Goal: Information Seeking & Learning: Learn about a topic

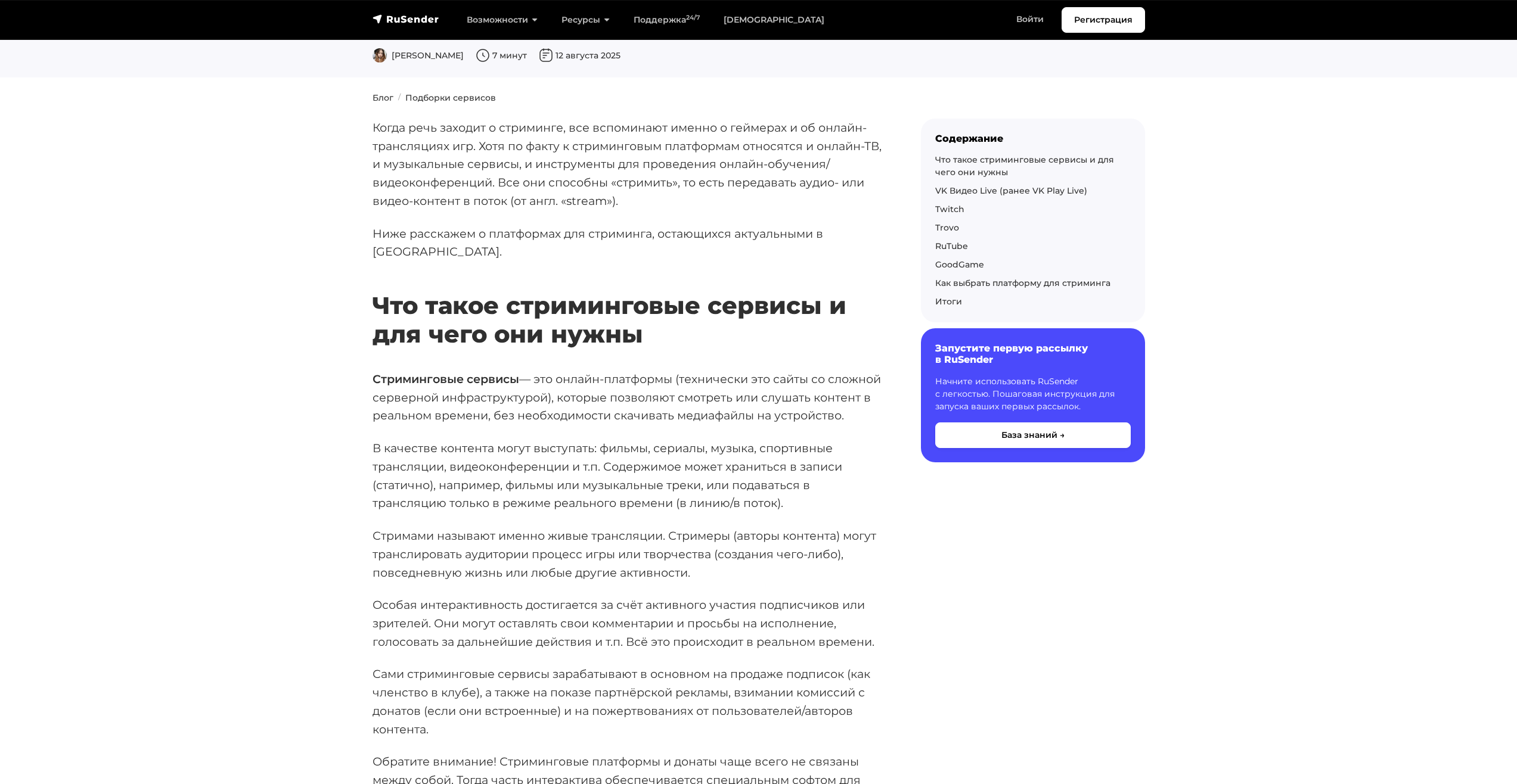
scroll to position [119, 0]
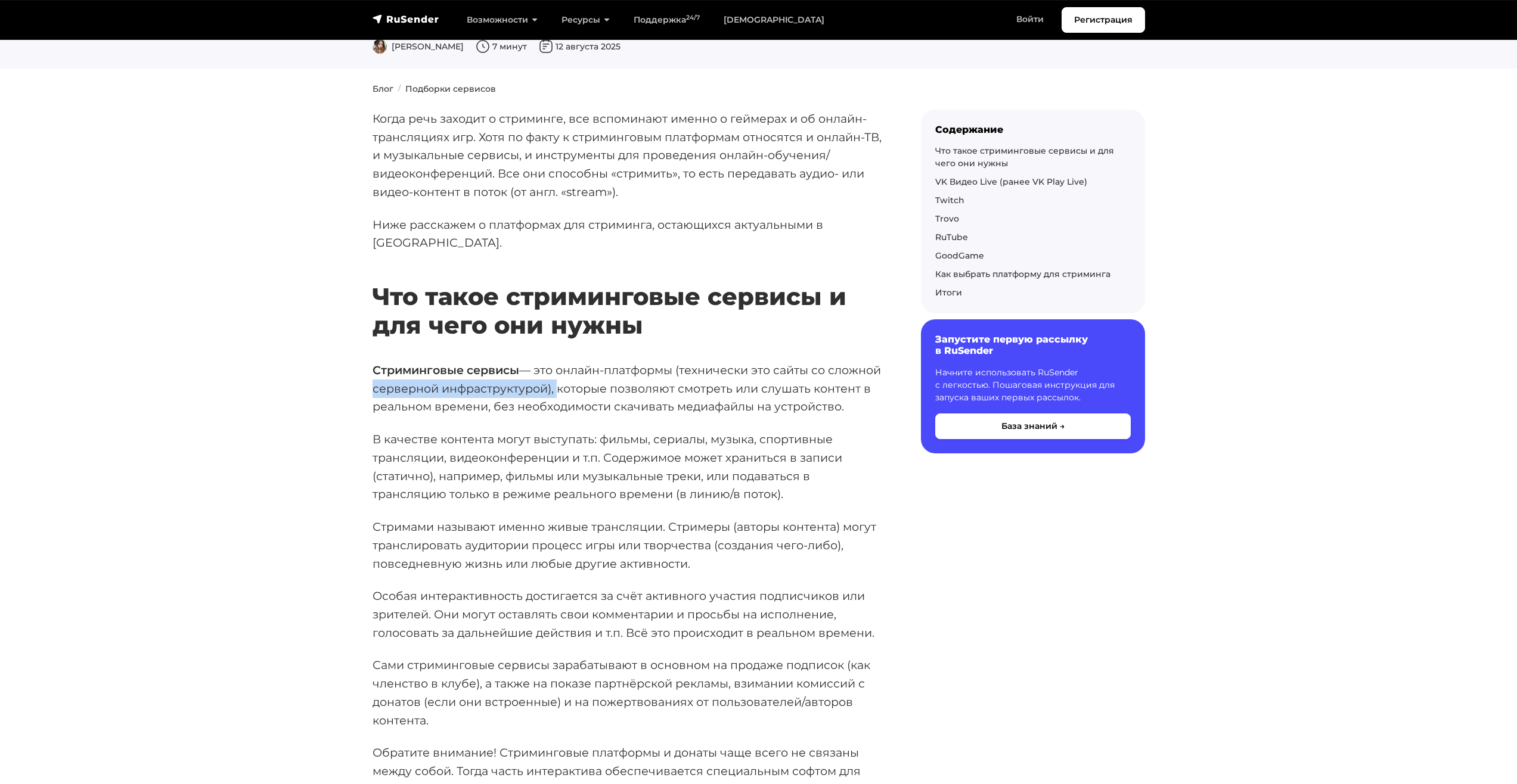
drag, startPoint x: 429, startPoint y: 369, endPoint x: 611, endPoint y: 364, distance: 182.1
click at [611, 364] on p "Стриминговые сервисы — это онлайн-платформы (технически это сайты со сложной се…" at bounding box center [628, 388] width 511 height 55
click at [680, 391] on p "Стриминговые сервисы — это онлайн-платформы (технически это сайты со сложной се…" at bounding box center [628, 388] width 511 height 55
drag, startPoint x: 434, startPoint y: 395, endPoint x: 646, endPoint y: 399, distance: 212.0
click at [646, 399] on p "Стриминговые сервисы — это онлайн-платформы (технически это сайты со сложной се…" at bounding box center [628, 388] width 511 height 55
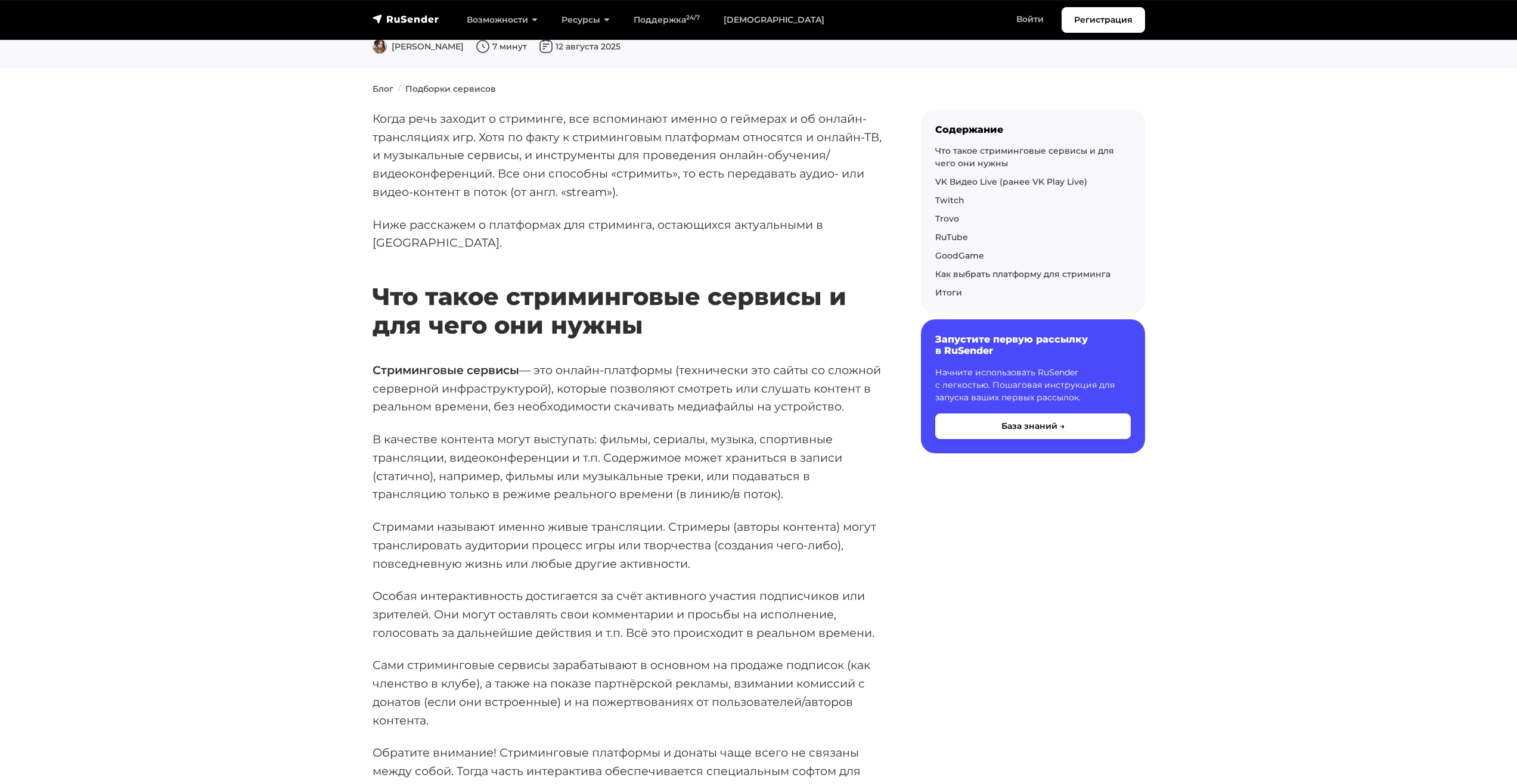
click at [640, 433] on p "В качестве контента могут выступать: фильмы, сериалы, музыка, спортивные трансл…" at bounding box center [628, 467] width 511 height 73
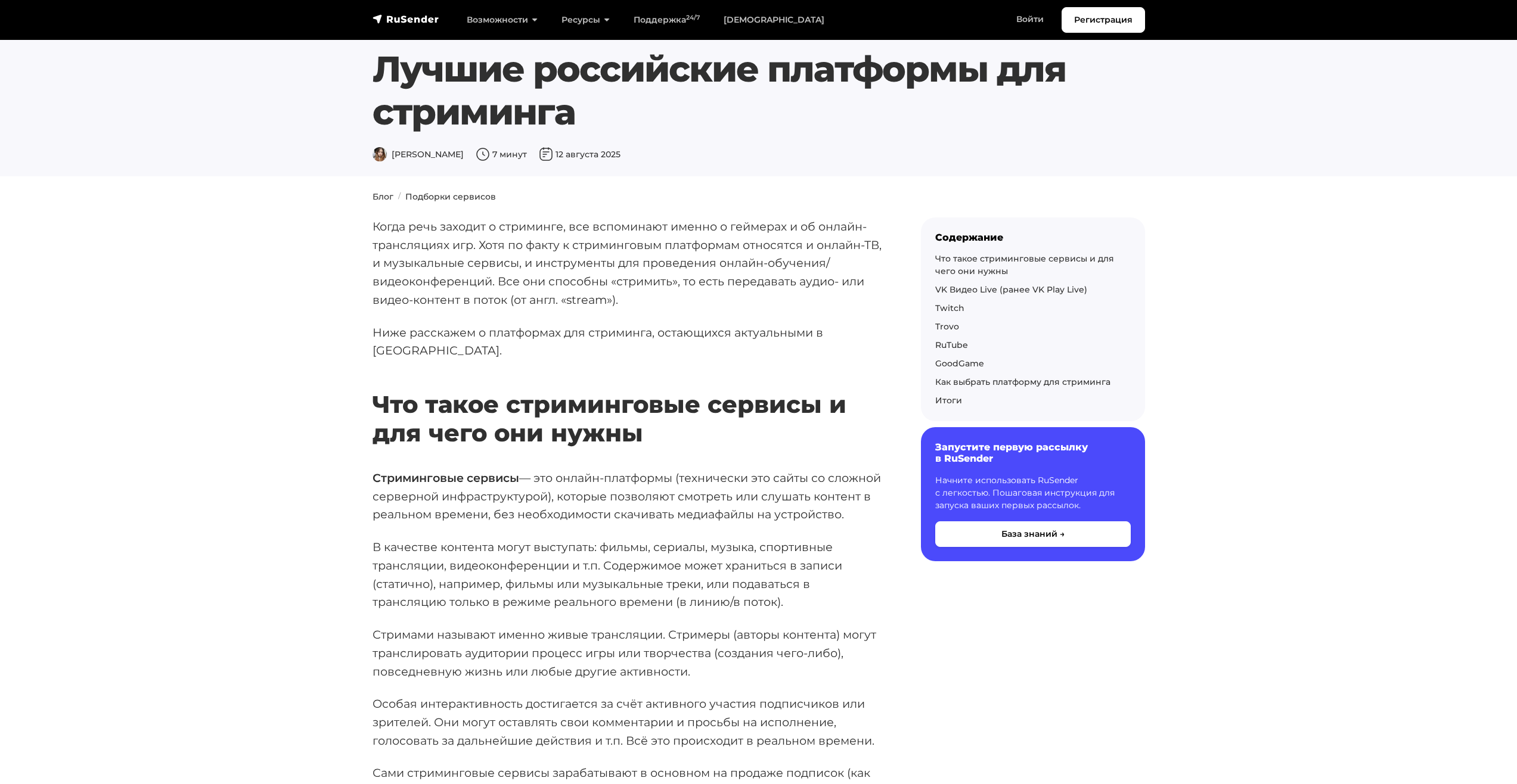
scroll to position [0, 0]
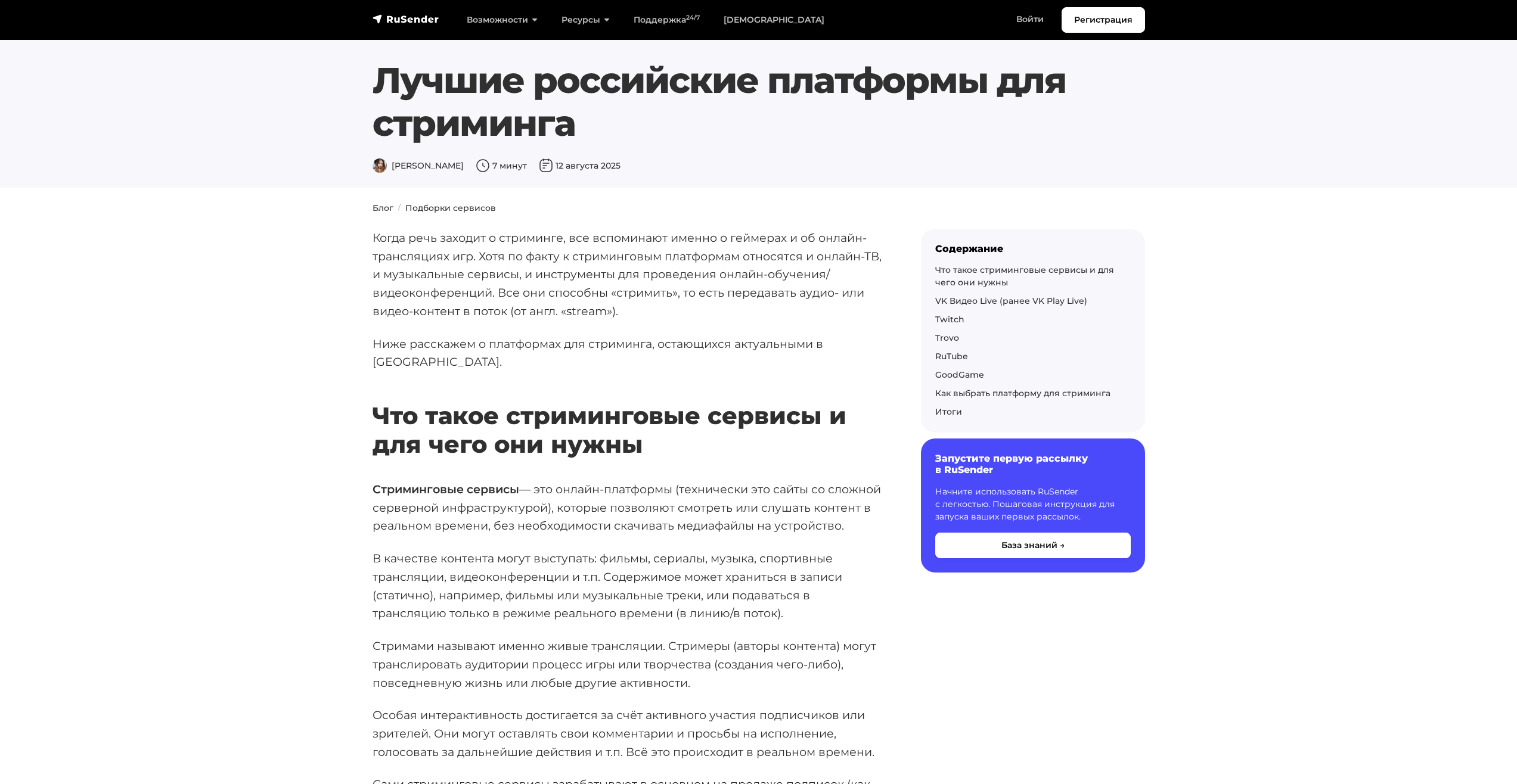
drag, startPoint x: 505, startPoint y: 123, endPoint x: 535, endPoint y: 125, distance: 30.1
click at [530, 123] on h1 "Лучшие российские платформы для стриминга" at bounding box center [726, 101] width 707 height 85
drag, startPoint x: 495, startPoint y: 127, endPoint x: 511, endPoint y: 129, distance: 16.1
click at [511, 129] on h1 "Лучшие российские платформы для стриминга" at bounding box center [726, 101] width 707 height 85
drag, startPoint x: 466, startPoint y: 128, endPoint x: 481, endPoint y: 129, distance: 15.0
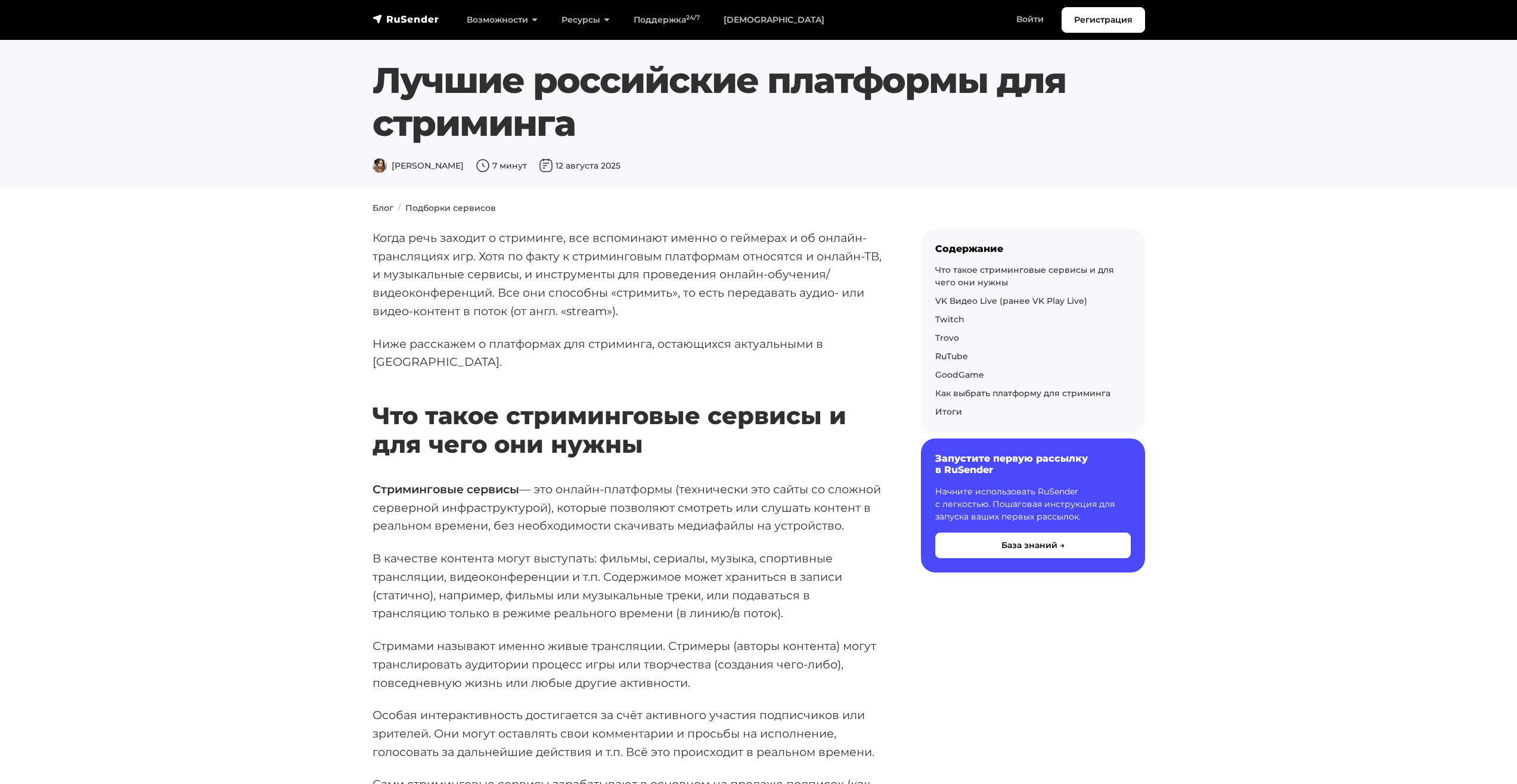
click at [481, 129] on h1 "Лучшие российские платформы для стриминга" at bounding box center [726, 101] width 707 height 85
drag, startPoint x: 438, startPoint y: 128, endPoint x: 461, endPoint y: 129, distance: 23.0
click at [461, 129] on h1 "Лучшие российские платформы для стриминга" at bounding box center [726, 101] width 707 height 85
drag, startPoint x: 413, startPoint y: 129, endPoint x: 435, endPoint y: 129, distance: 22.0
click at [435, 129] on h1 "Лучшие российские платформы для стриминга" at bounding box center [726, 101] width 707 height 85
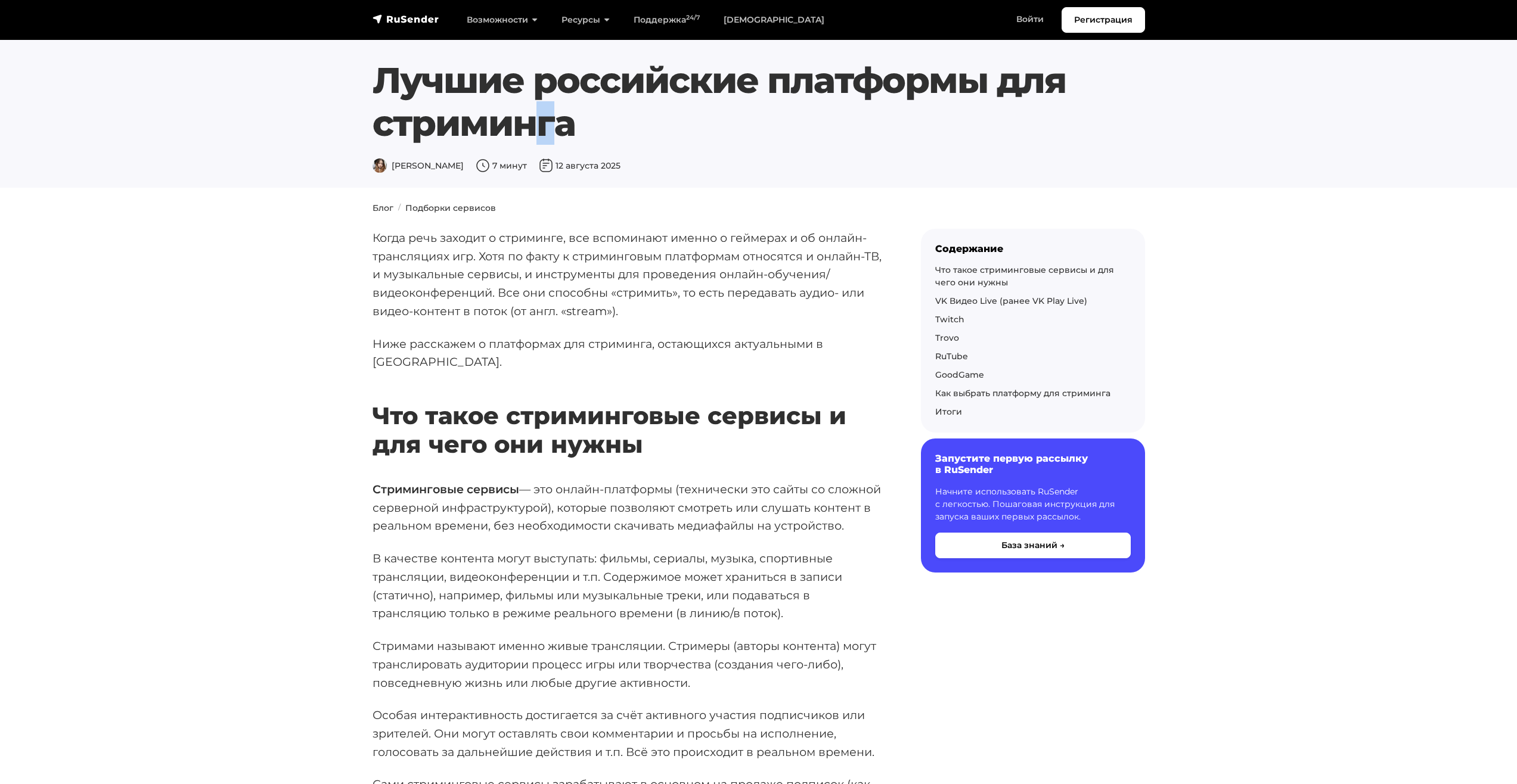
drag, startPoint x: 399, startPoint y: 127, endPoint x: 410, endPoint y: 127, distance: 11.0
click at [410, 127] on h1 "Лучшие российские платформы для стриминга" at bounding box center [726, 101] width 707 height 85
drag, startPoint x: 379, startPoint y: 127, endPoint x: 400, endPoint y: 127, distance: 21.0
click at [400, 127] on h1 "Лучшие российские платформы для стриминга" at bounding box center [726, 101] width 707 height 85
drag, startPoint x: 564, startPoint y: 131, endPoint x: 571, endPoint y: 131, distance: 7.0
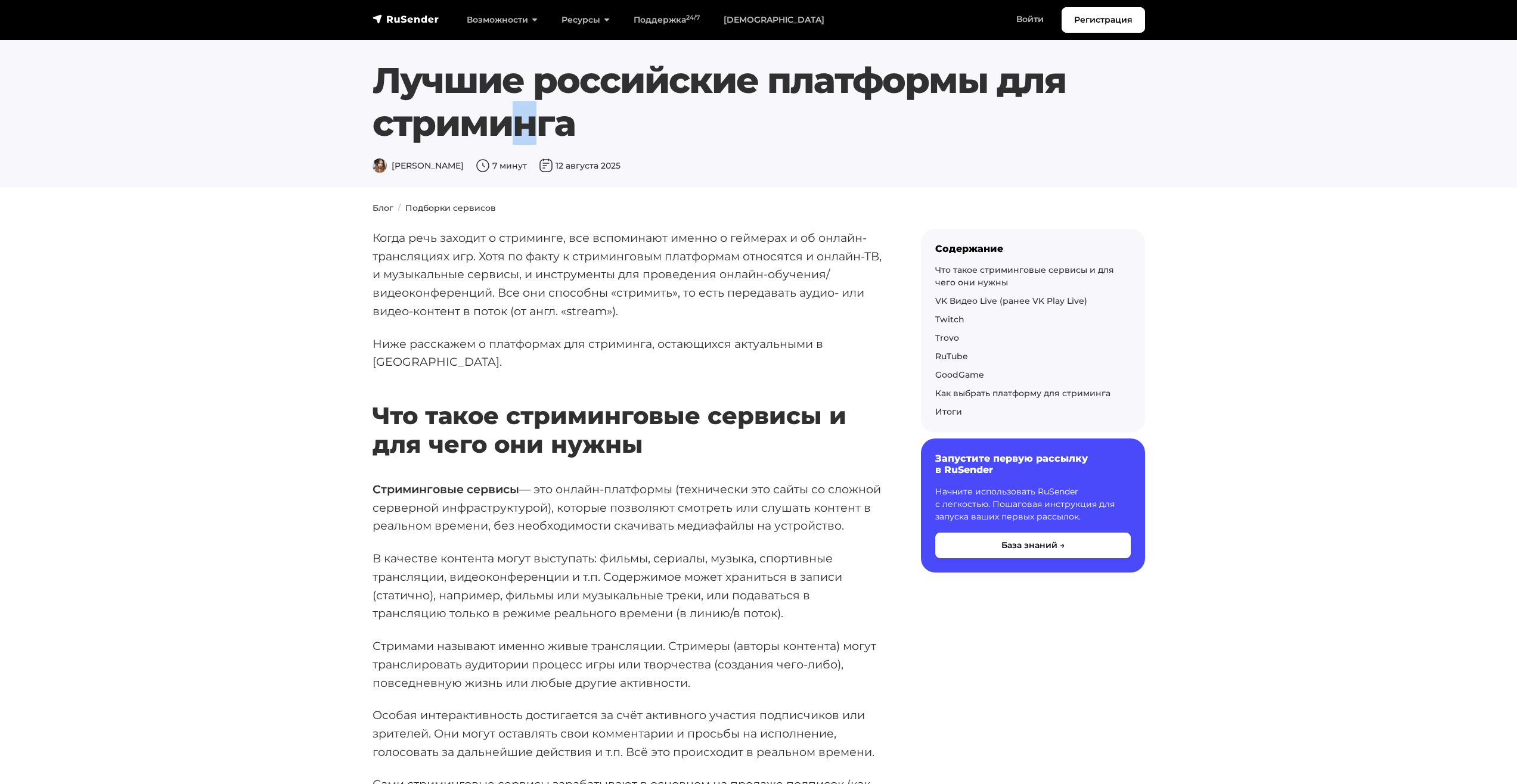
click at [569, 131] on h1 "Лучшие российские платформы для стриминга" at bounding box center [726, 101] width 707 height 85
drag, startPoint x: 379, startPoint y: 129, endPoint x: 411, endPoint y: 129, distance: 32.0
click at [395, 129] on h1 "Лучшие российские платформы для стриминга" at bounding box center [726, 101] width 707 height 85
drag, startPoint x: 562, startPoint y: 132, endPoint x: 591, endPoint y: 132, distance: 29.0
click at [581, 132] on h1 "Лучшие российские платформы для стриминга" at bounding box center [726, 101] width 707 height 85
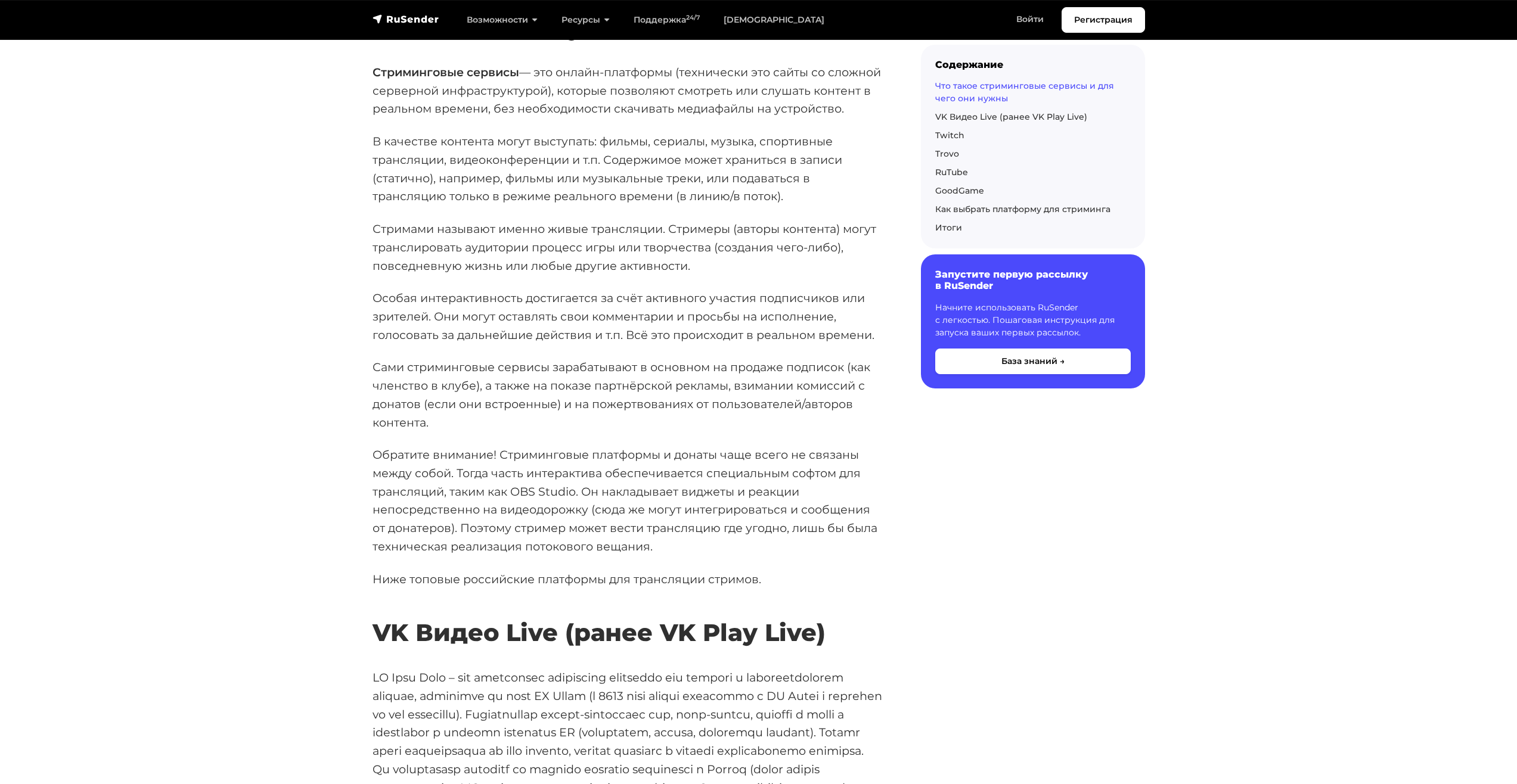
click at [525, 223] on p "Стримами называют именно живые трансляции. Стримеры (авторы контента) могут тра…" at bounding box center [628, 247] width 511 height 55
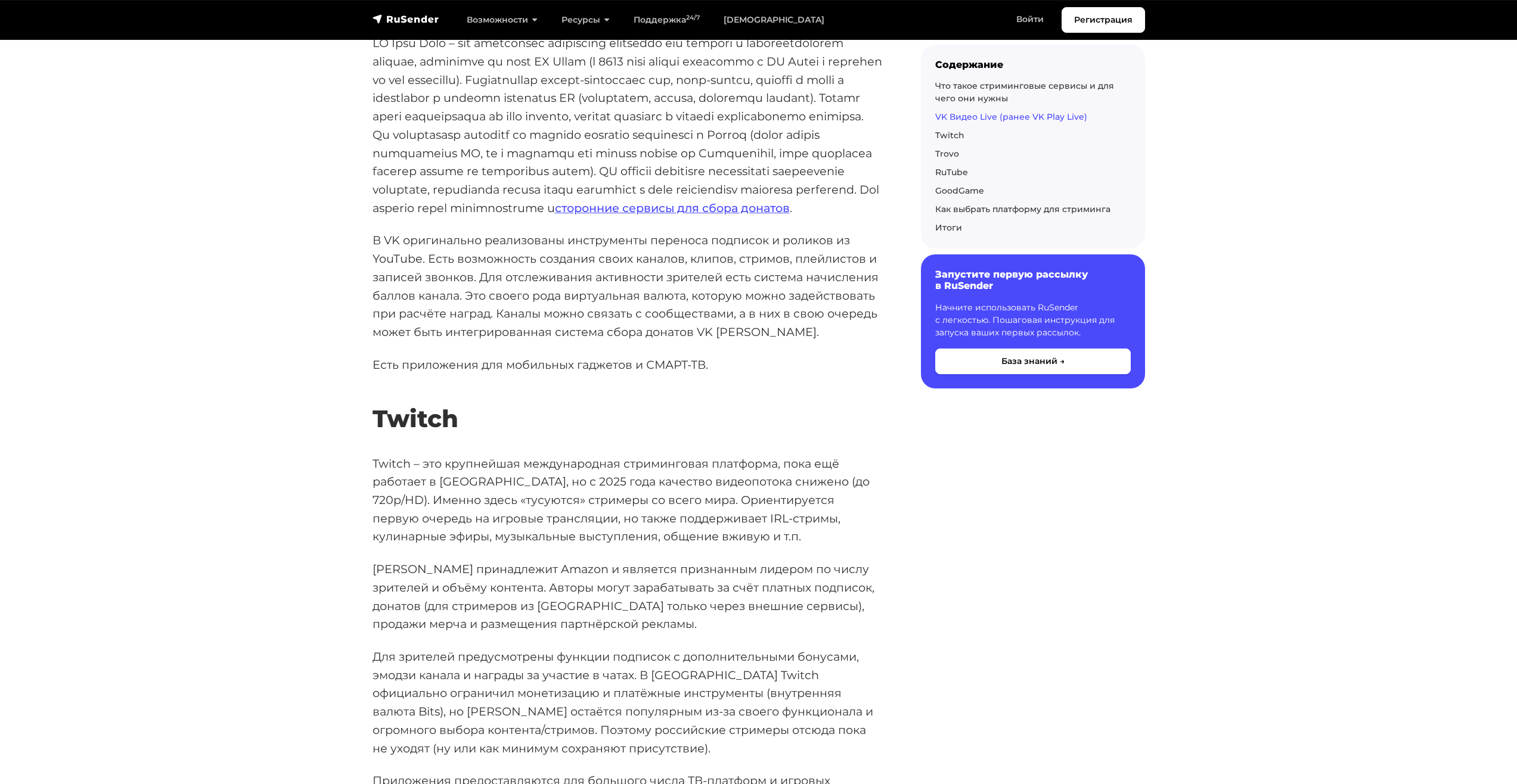
scroll to position [1072, 0]
